Goal: Task Accomplishment & Management: Complete application form

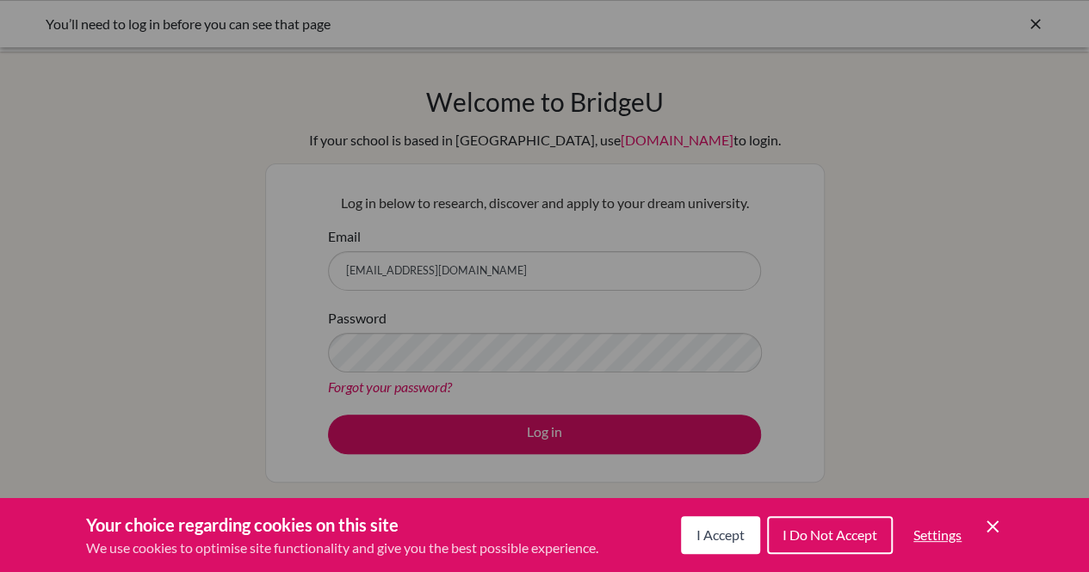
click at [720, 531] on span "I Accept" at bounding box center [720, 535] width 48 height 16
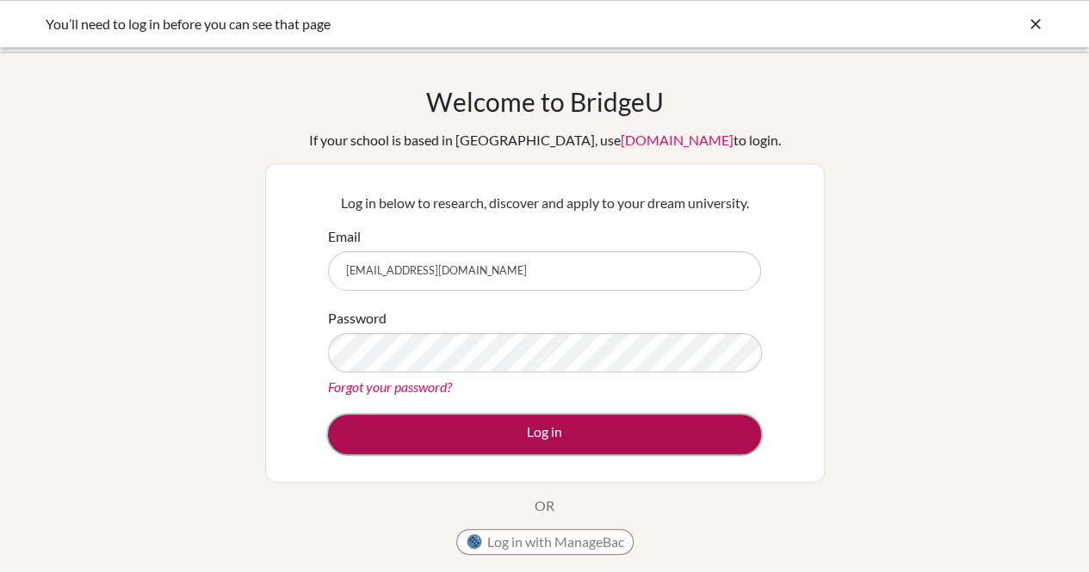
click at [652, 436] on button "Log in" at bounding box center [544, 435] width 433 height 40
click at [499, 445] on button "Log in" at bounding box center [544, 435] width 433 height 40
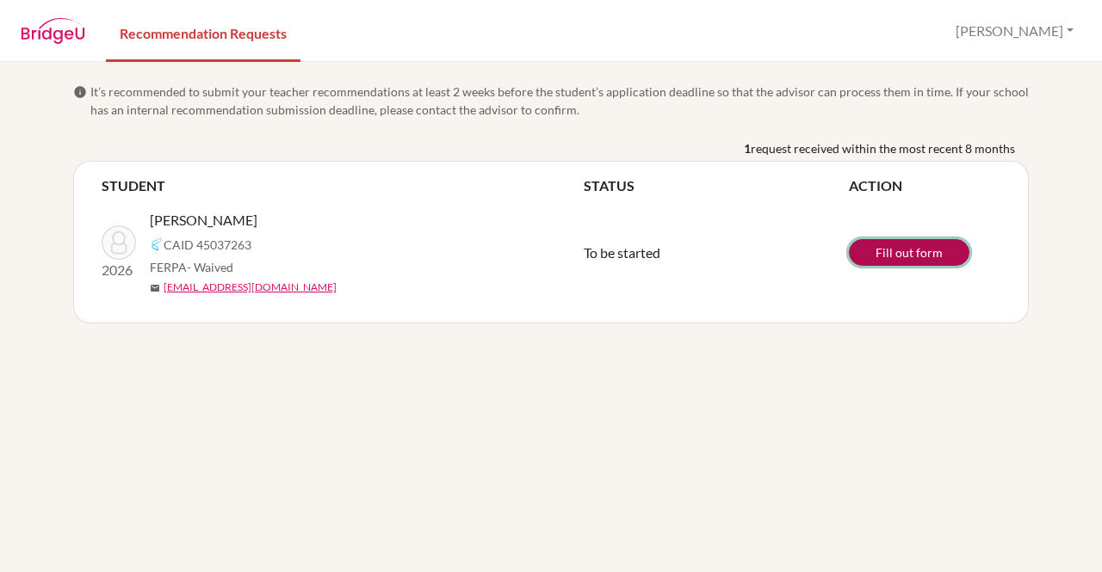
click at [888, 257] on link "Fill out form" at bounding box center [909, 252] width 120 height 27
